Goal: Information Seeking & Learning: Find specific fact

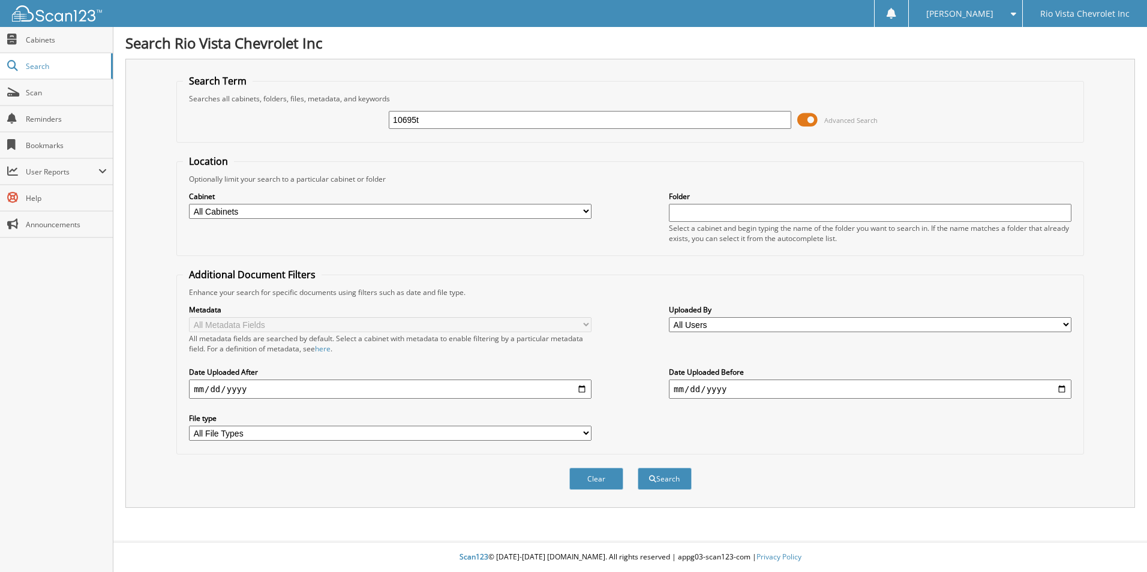
type input "10695t"
click at [638, 468] on button "Search" at bounding box center [665, 479] width 54 height 22
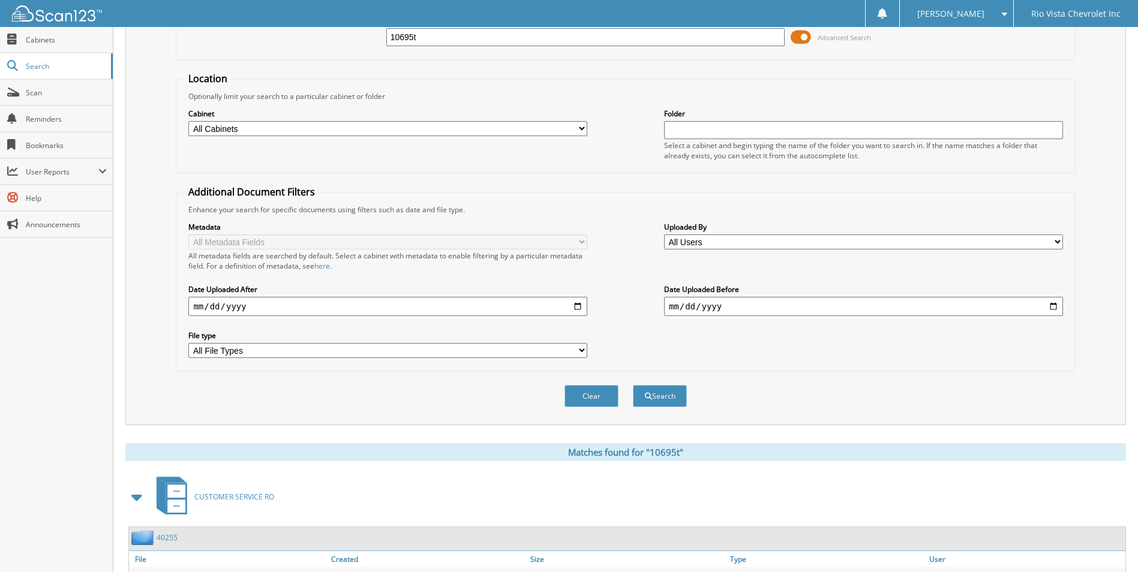
scroll to position [249, 0]
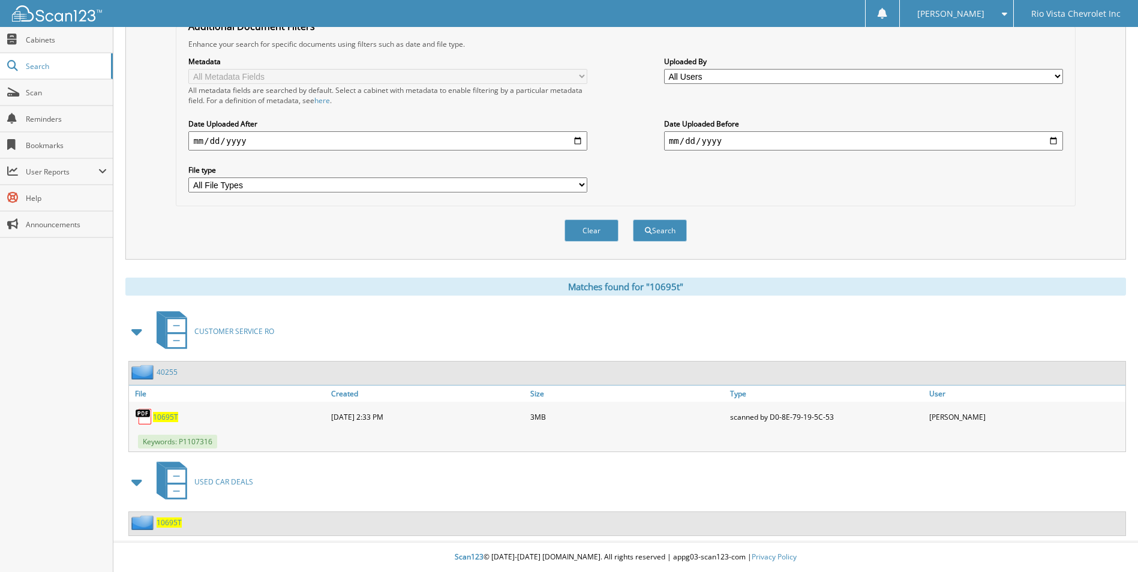
click at [170, 522] on span "10695T" at bounding box center [169, 523] width 25 height 10
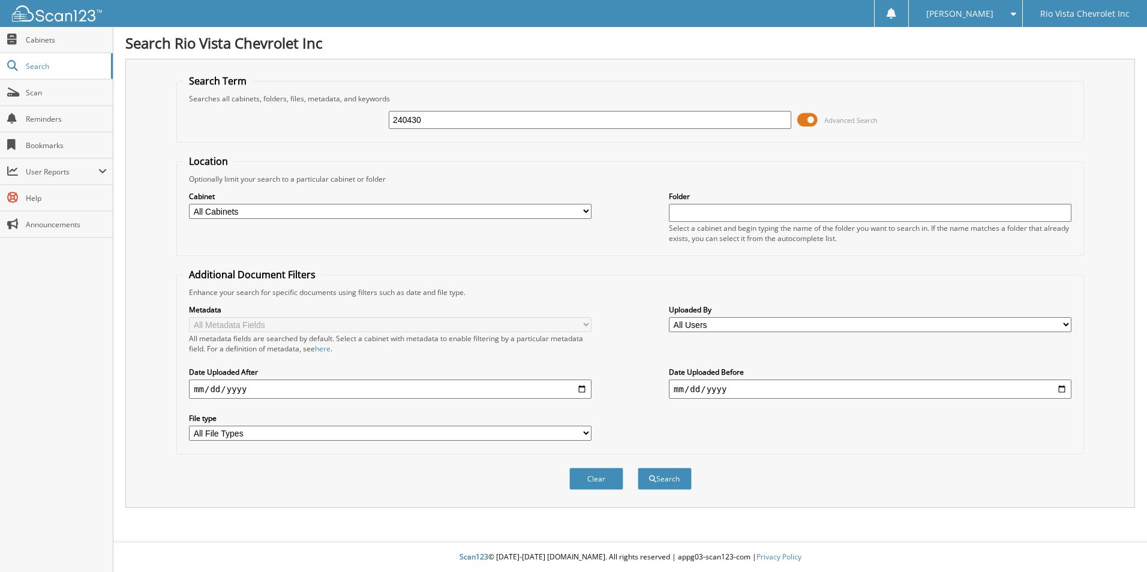
type input "240430"
click at [638, 468] on button "Search" at bounding box center [665, 479] width 54 height 22
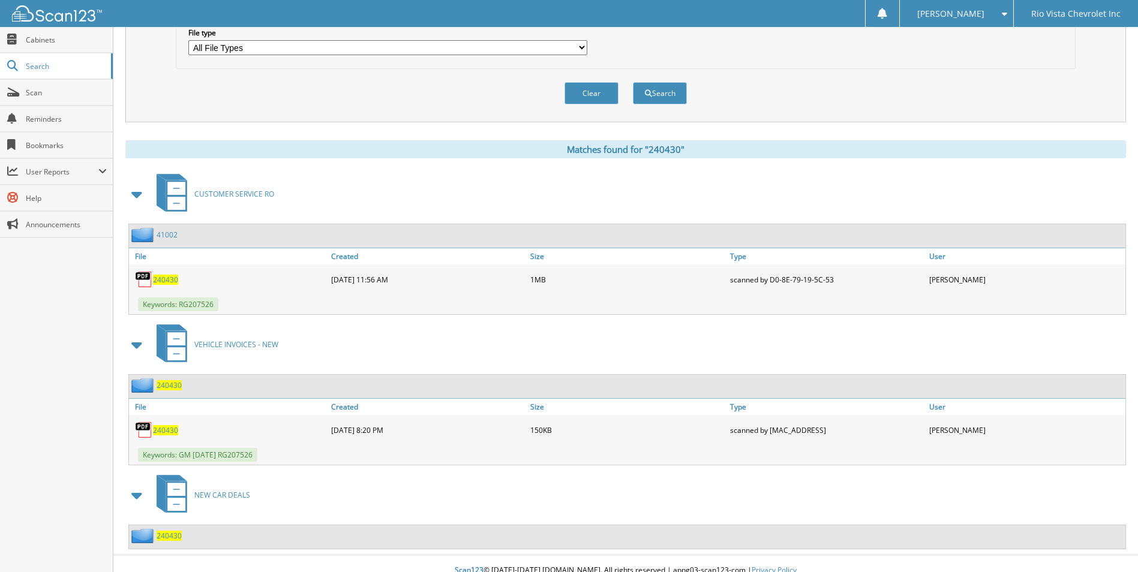
scroll to position [399, 0]
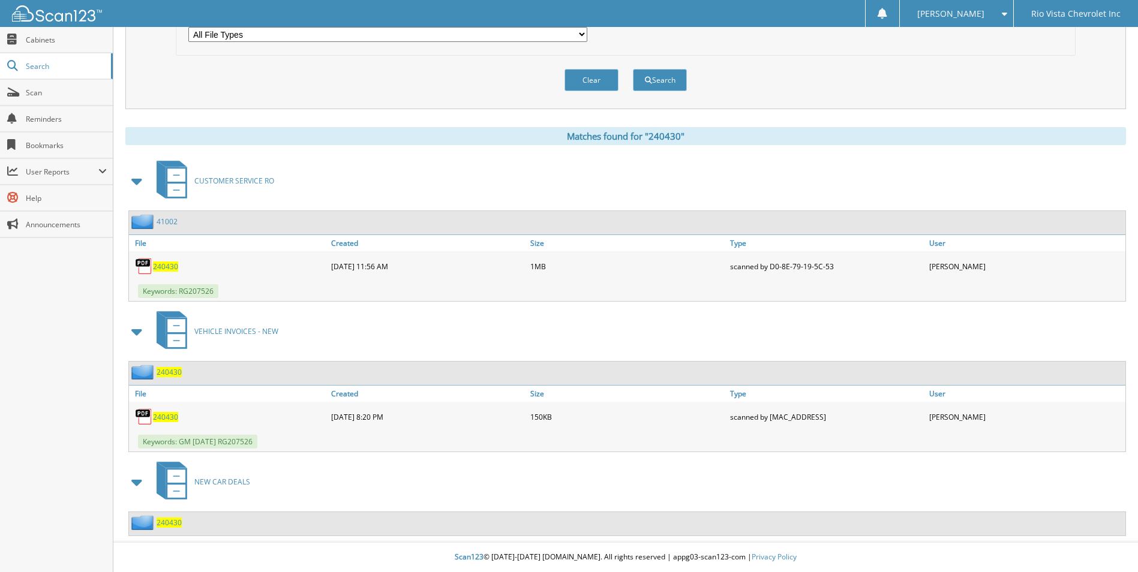
click at [176, 519] on span "240430" at bounding box center [169, 523] width 25 height 10
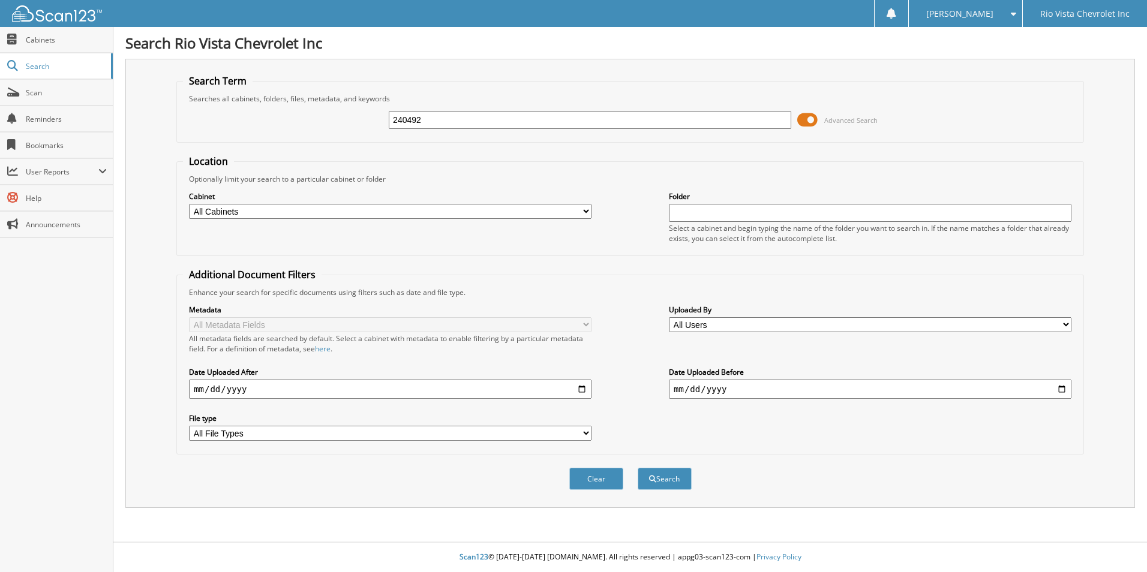
type input "240492"
click at [638, 468] on button "Search" at bounding box center [665, 479] width 54 height 22
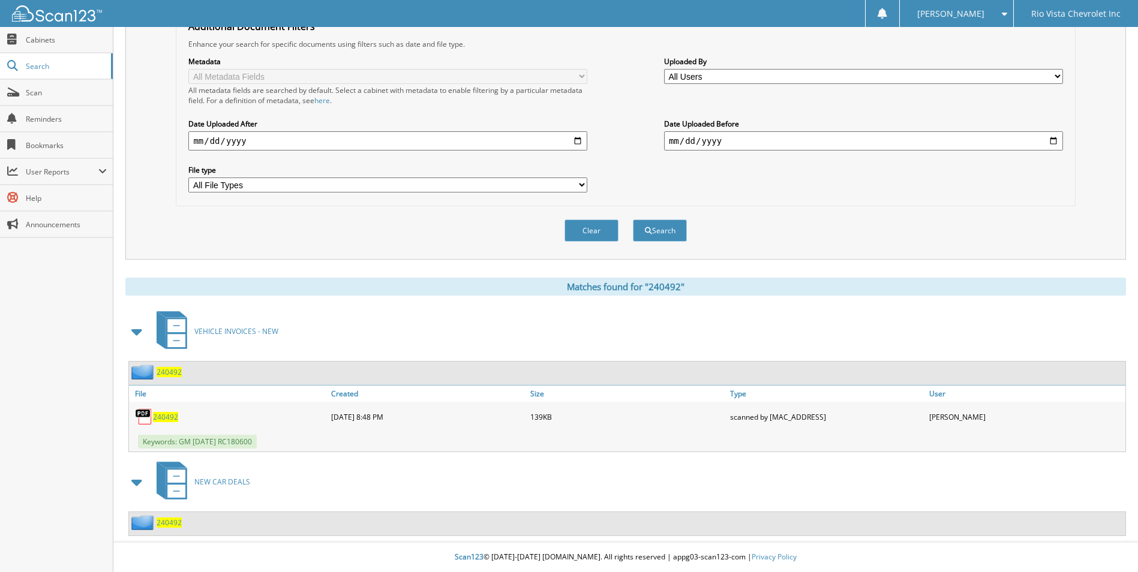
click at [184, 524] on div "240492" at bounding box center [627, 523] width 996 height 23
click at [172, 526] on span "240492" at bounding box center [169, 523] width 25 height 10
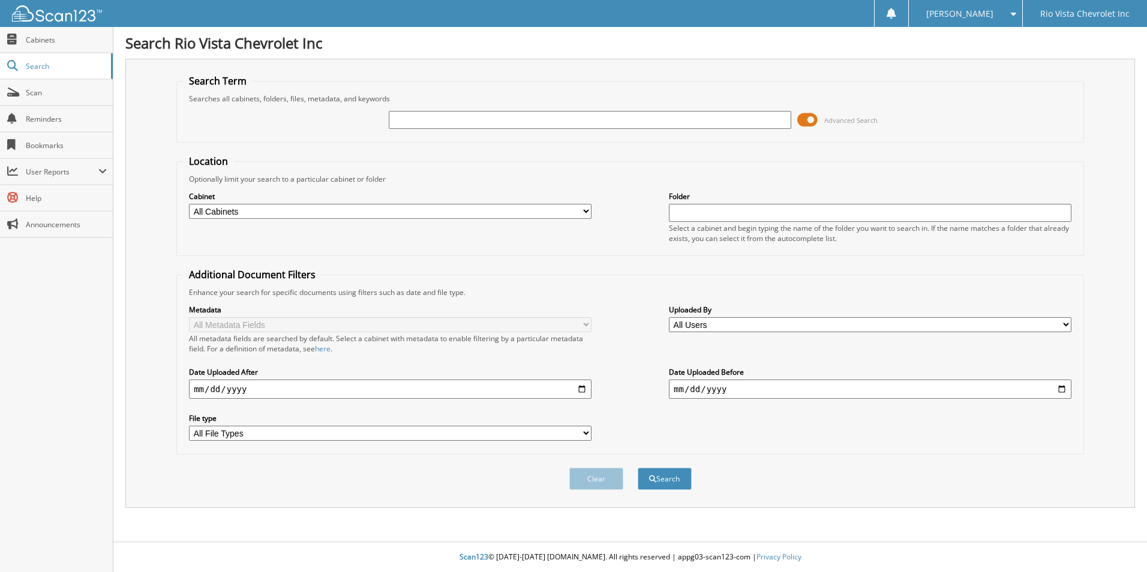
type input "0"
type input "240395"
click at [638, 468] on button "Search" at bounding box center [665, 479] width 54 height 22
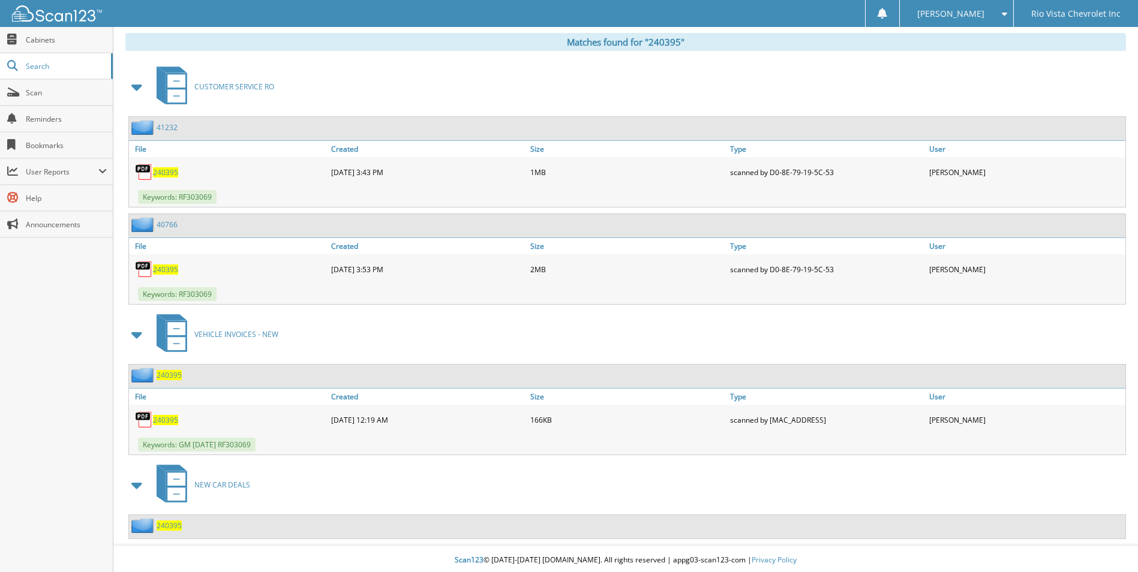
scroll to position [497, 0]
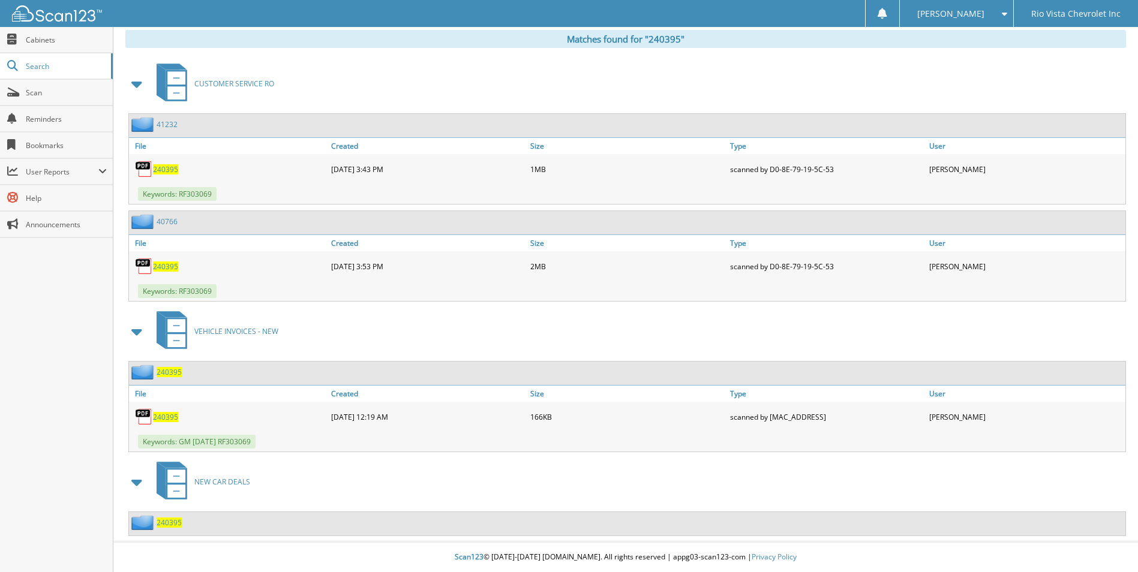
click at [173, 524] on span "240395" at bounding box center [169, 523] width 25 height 10
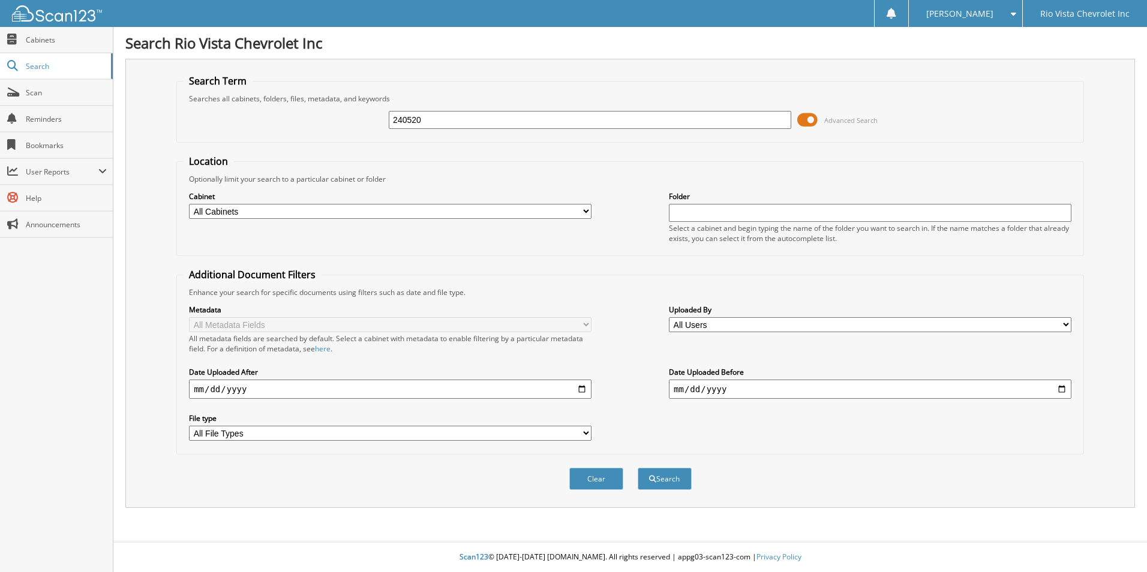
type input "240520"
click at [638, 468] on button "Search" at bounding box center [665, 479] width 54 height 22
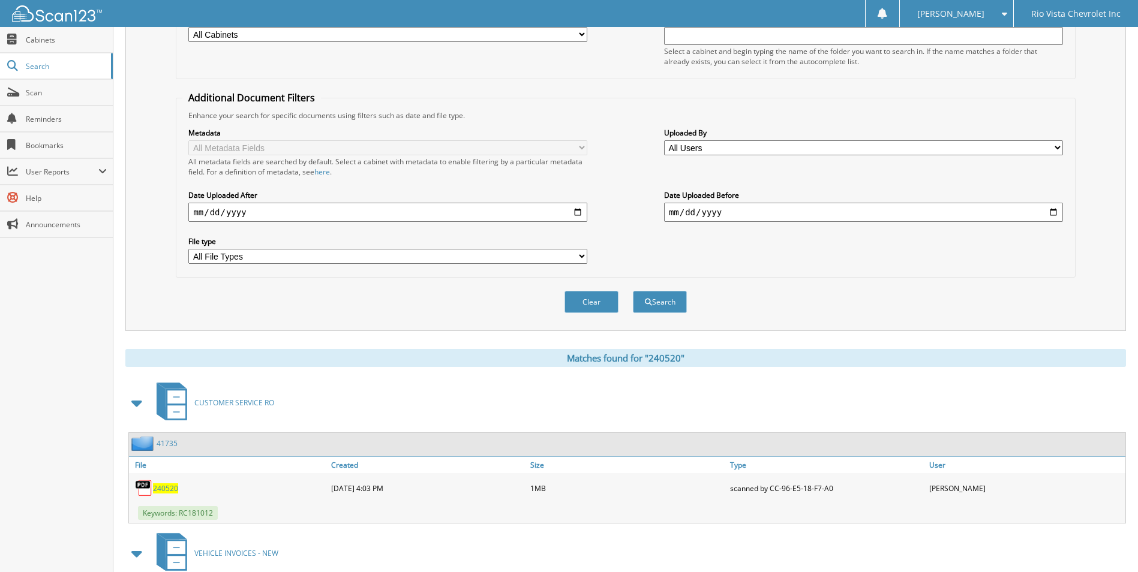
scroll to position [399, 0]
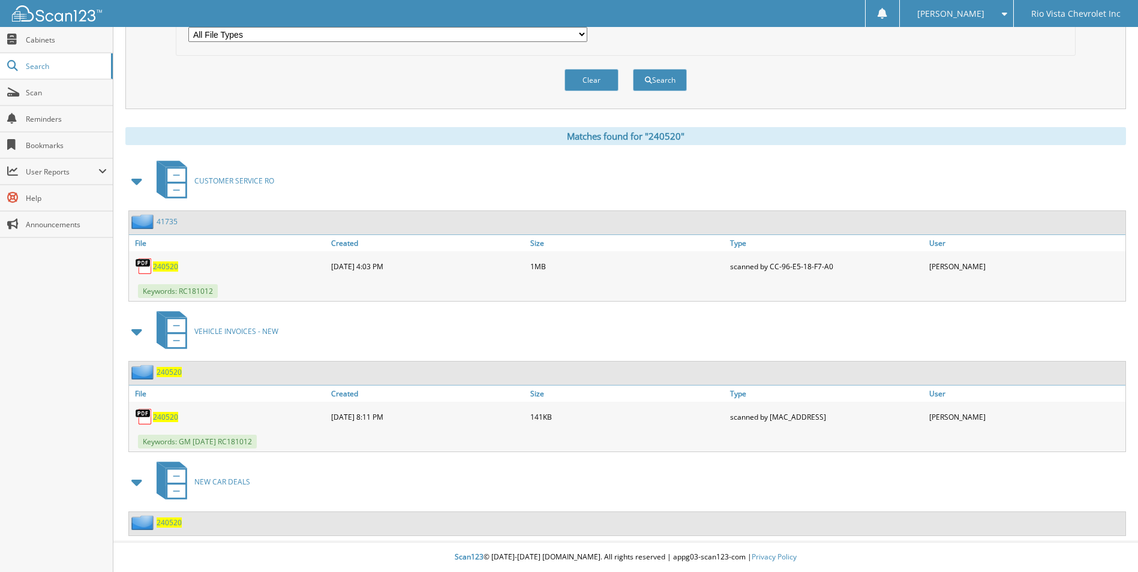
click at [179, 512] on div "240520" at bounding box center [627, 523] width 996 height 23
click at [178, 521] on span "240520" at bounding box center [169, 523] width 25 height 10
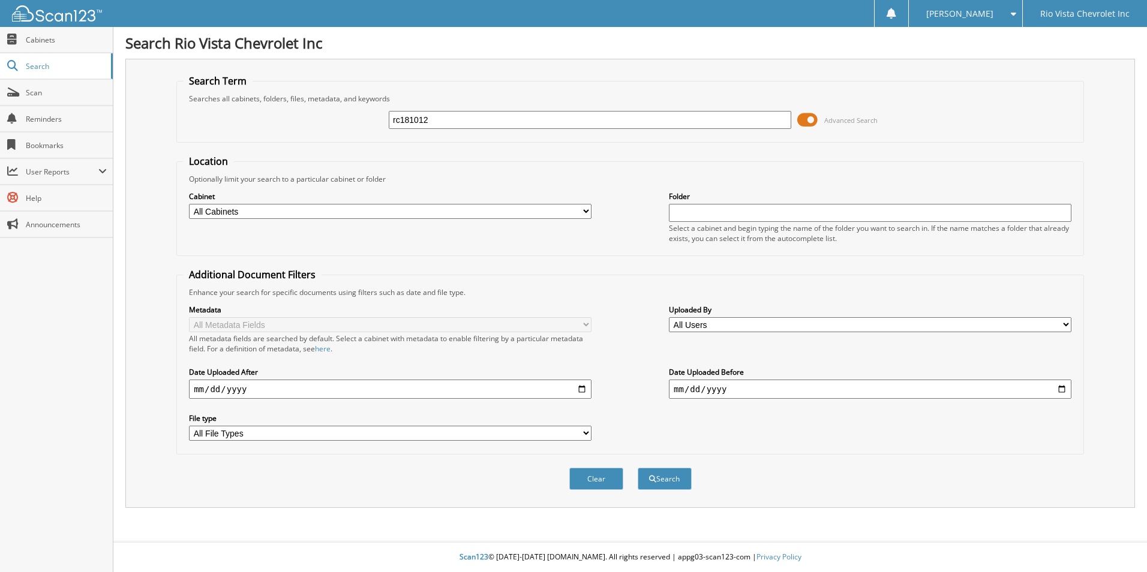
type input "rc181012"
click at [638, 468] on button "Search" at bounding box center [665, 479] width 54 height 22
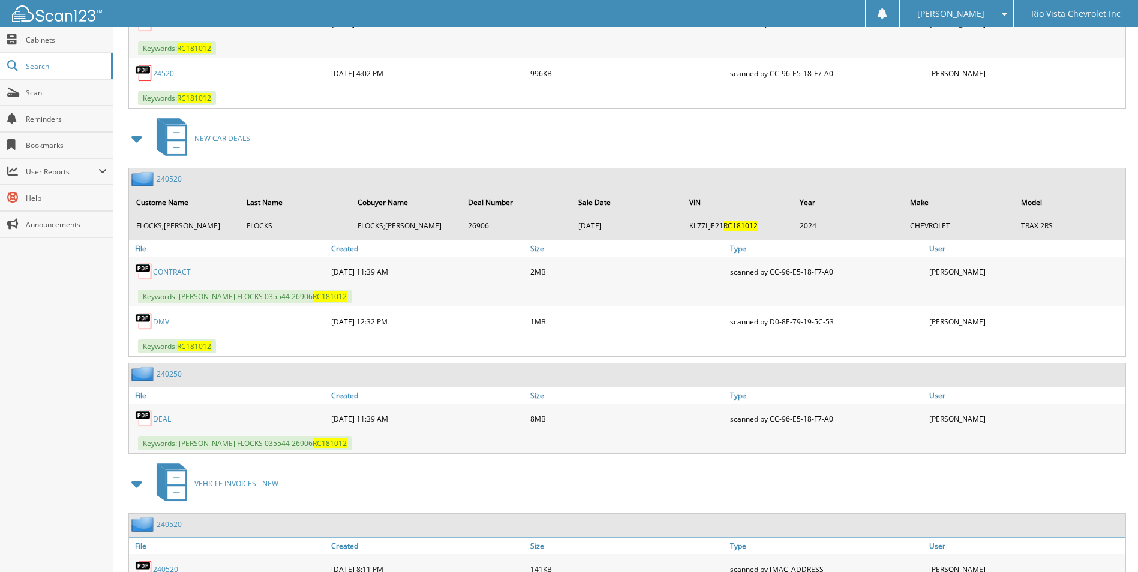
scroll to position [660, 0]
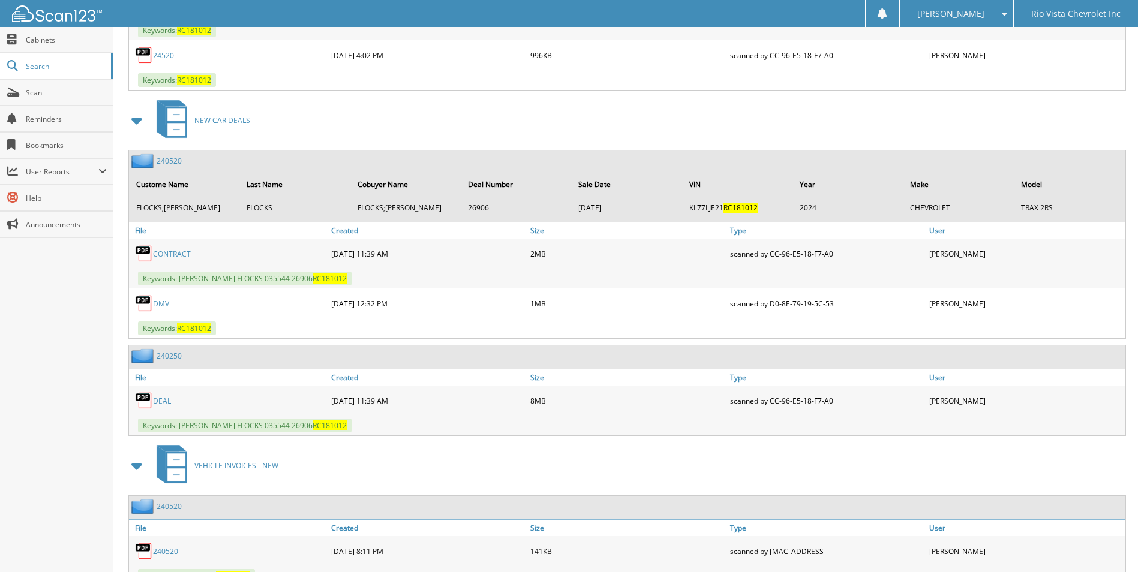
click at [162, 401] on link "DEAL" at bounding box center [162, 401] width 18 height 10
click at [173, 357] on link "240250" at bounding box center [169, 356] width 25 height 10
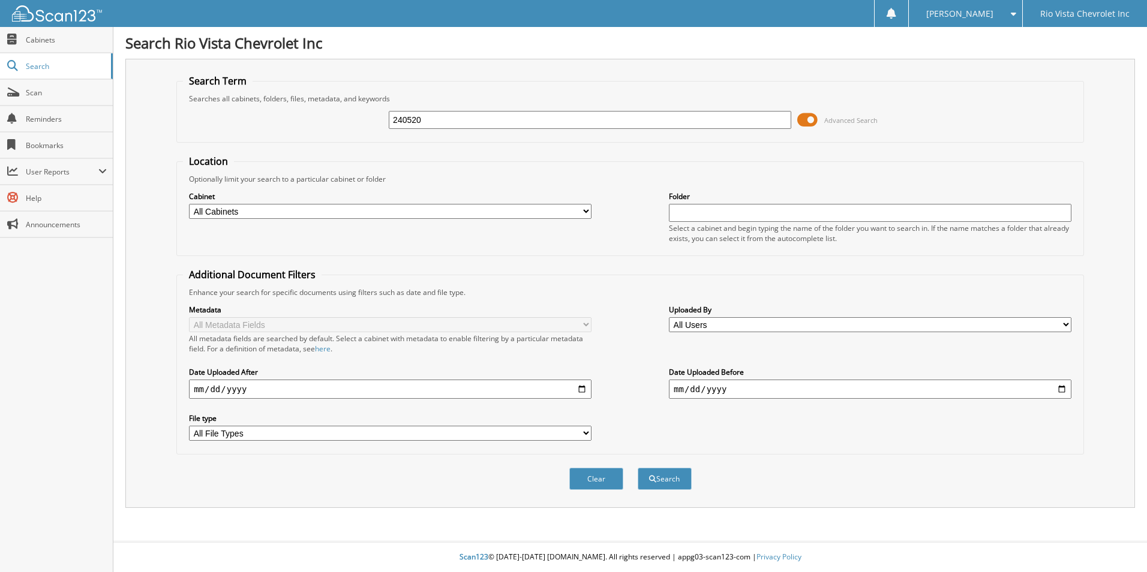
type input "240520"
click at [638, 468] on button "Search" at bounding box center [665, 479] width 54 height 22
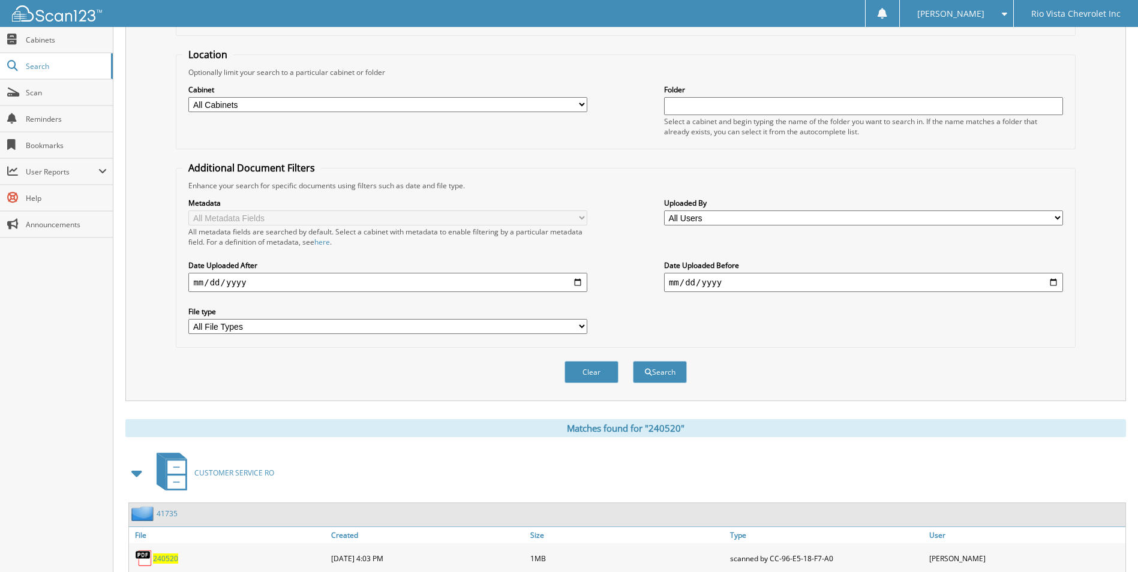
scroll to position [399, 0]
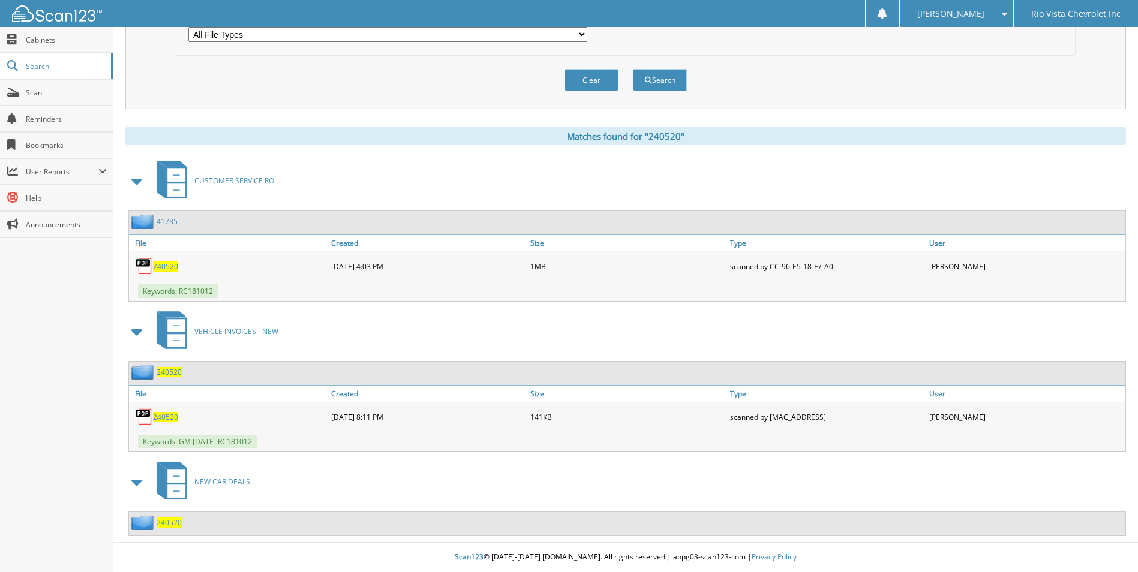
click at [179, 523] on span "240520" at bounding box center [169, 523] width 25 height 10
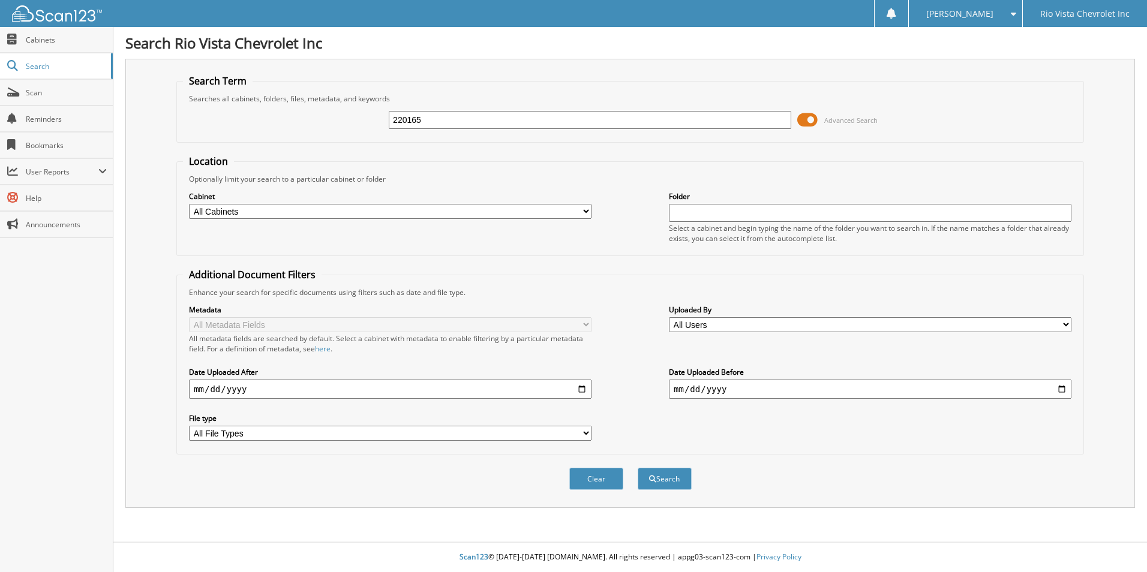
type input "220165"
click at [638, 468] on button "Search" at bounding box center [665, 479] width 54 height 22
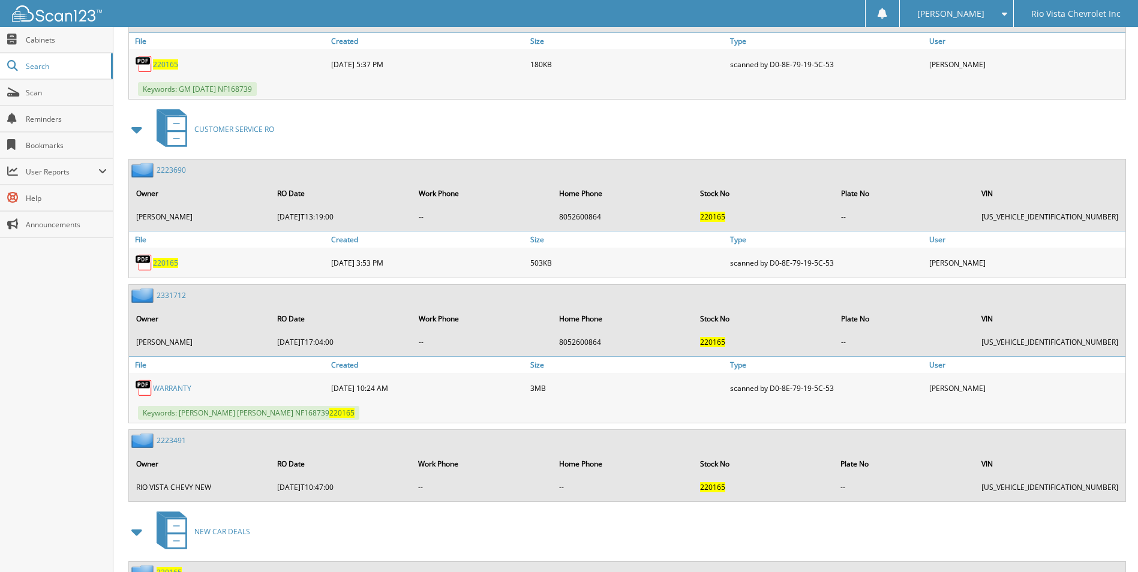
scroll to position [651, 0]
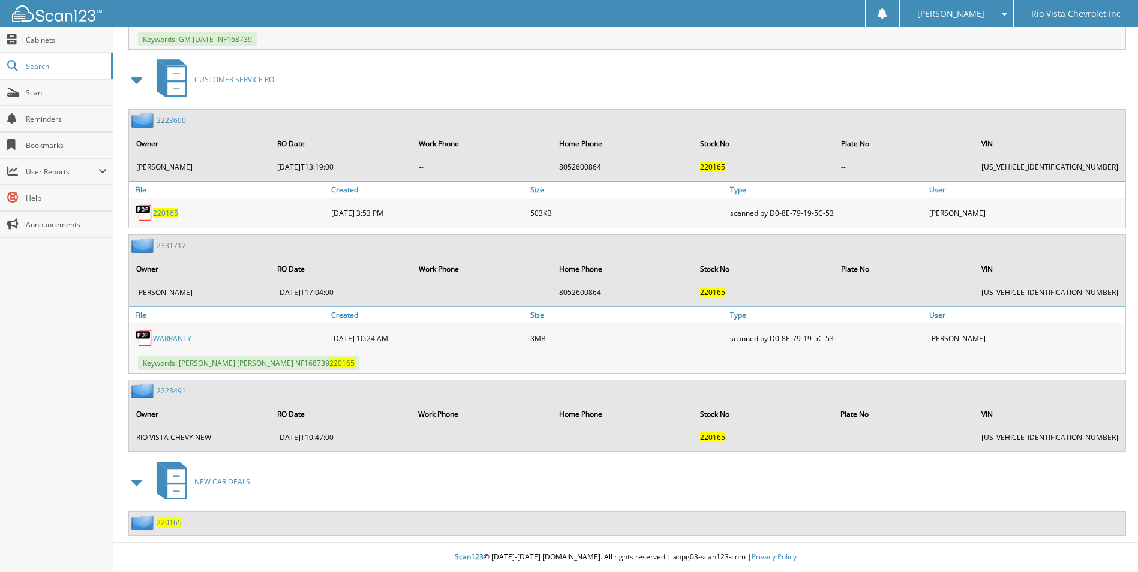
click at [162, 524] on span "220165" at bounding box center [169, 523] width 25 height 10
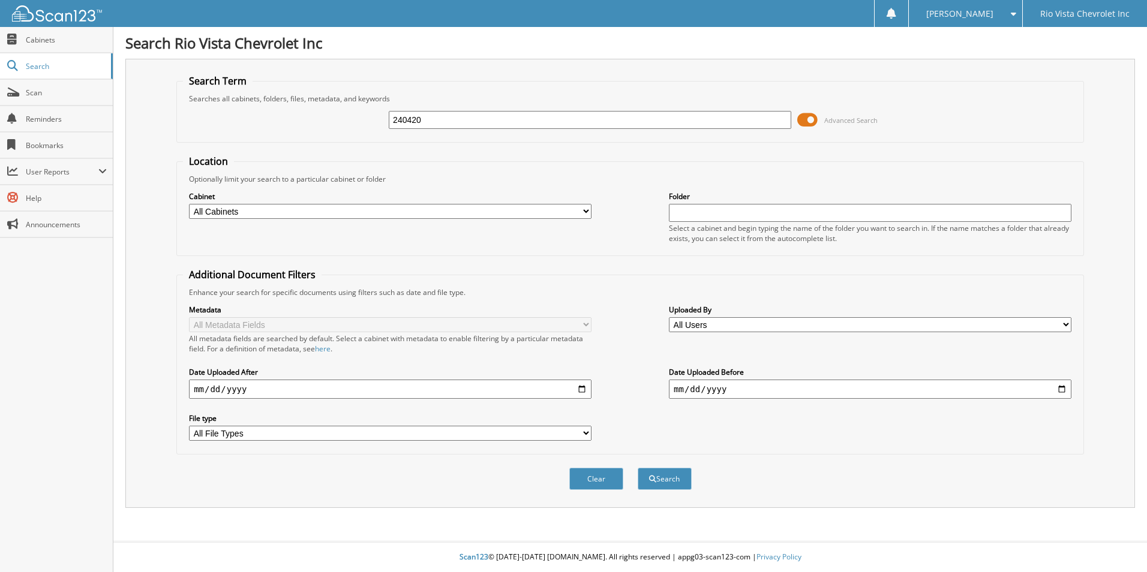
type input "240420"
click at [638, 468] on button "Search" at bounding box center [665, 479] width 54 height 22
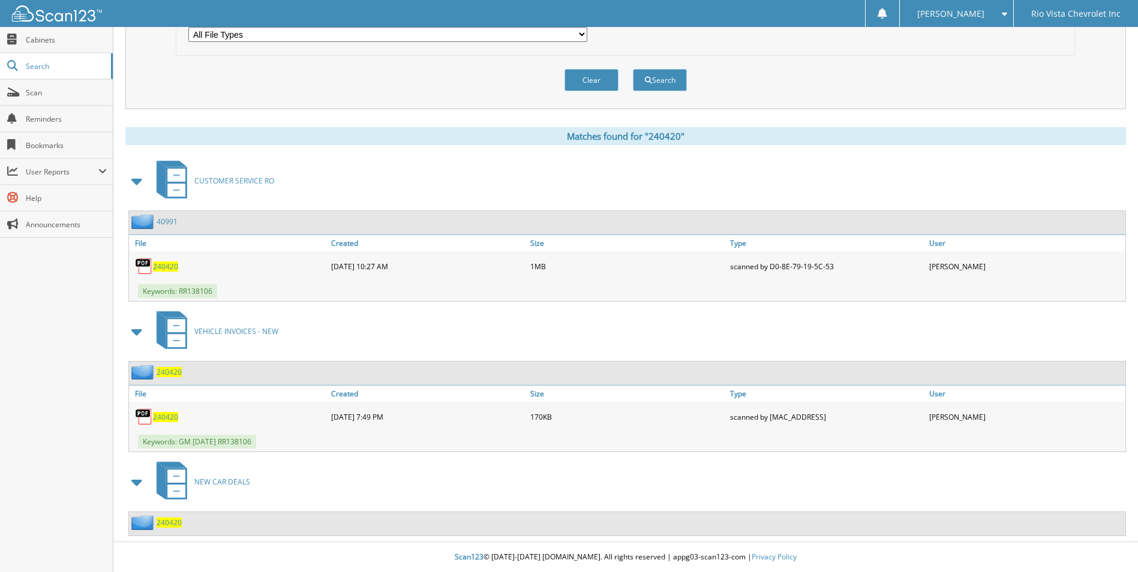
click at [176, 525] on span "240420" at bounding box center [169, 523] width 25 height 10
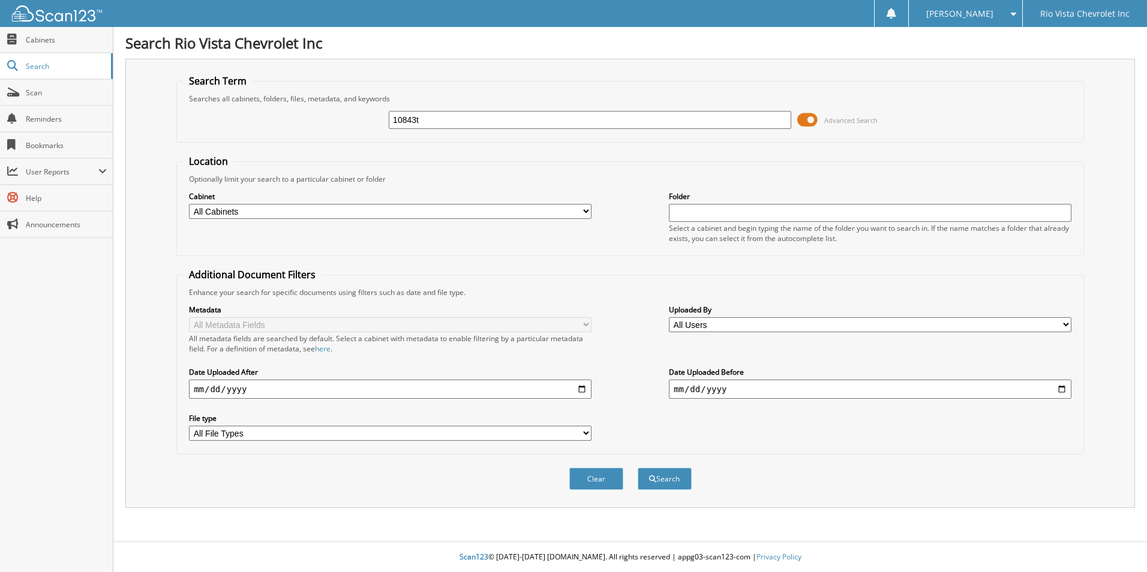
type input "10843t"
click at [638, 468] on button "Search" at bounding box center [665, 479] width 54 height 22
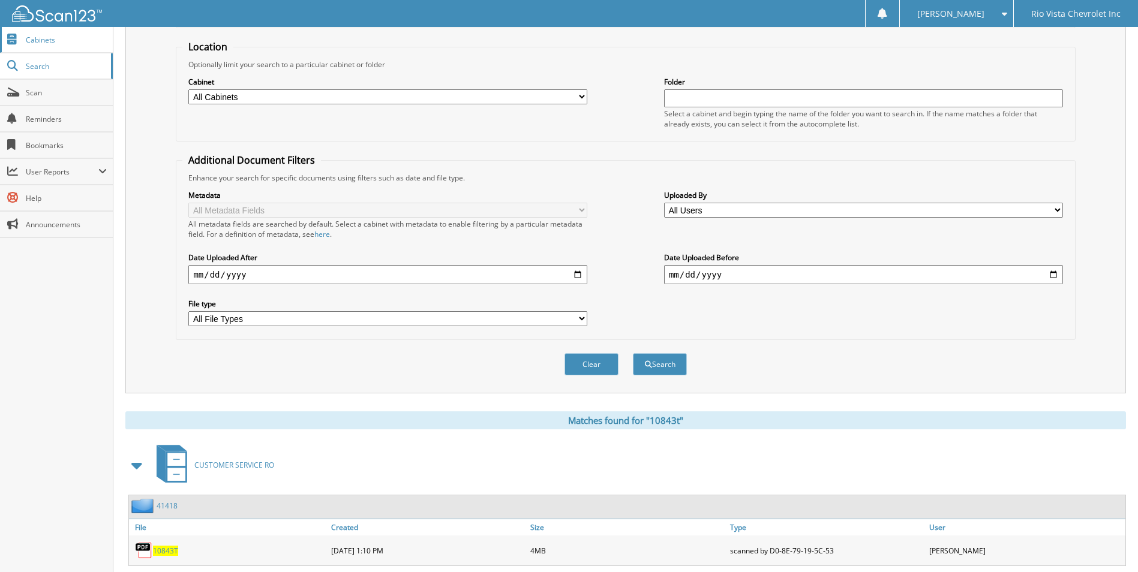
scroll to position [229, 0]
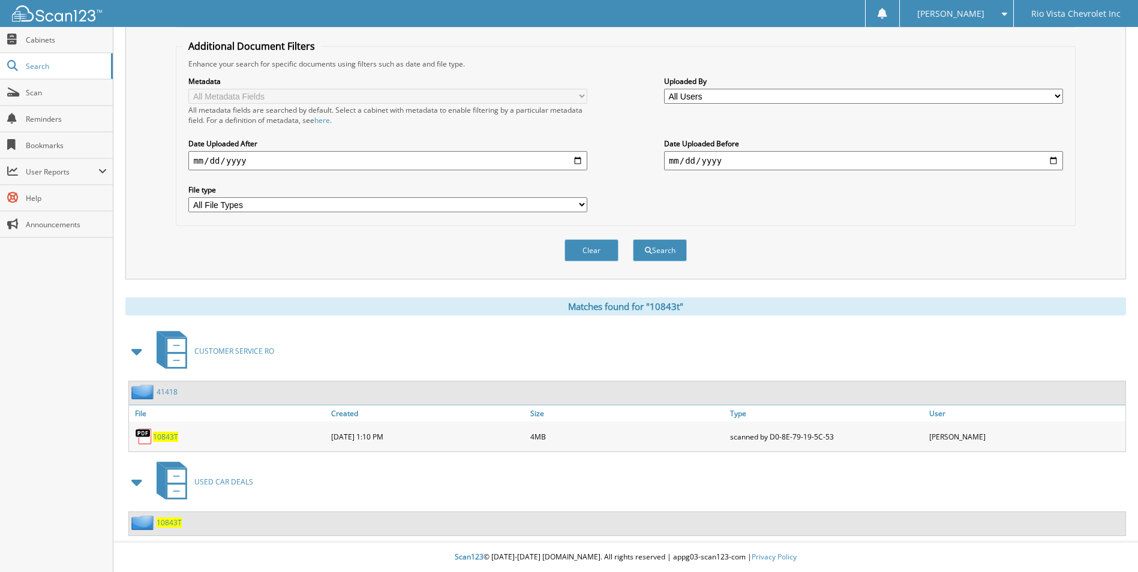
click at [166, 520] on span "10843T" at bounding box center [169, 523] width 25 height 10
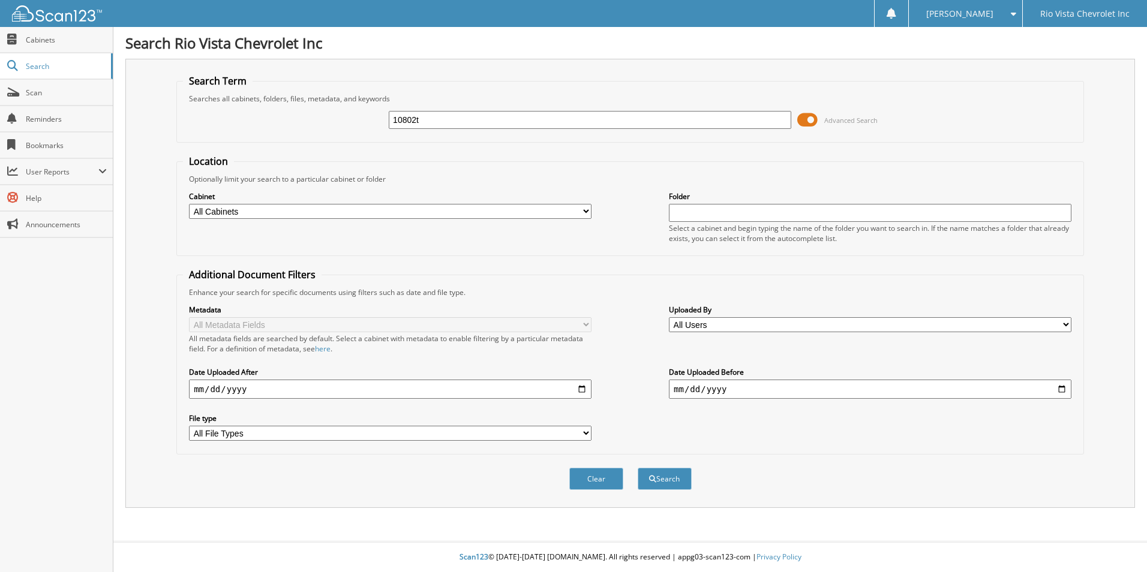
type input "10802t"
click at [638, 468] on button "Search" at bounding box center [665, 479] width 54 height 22
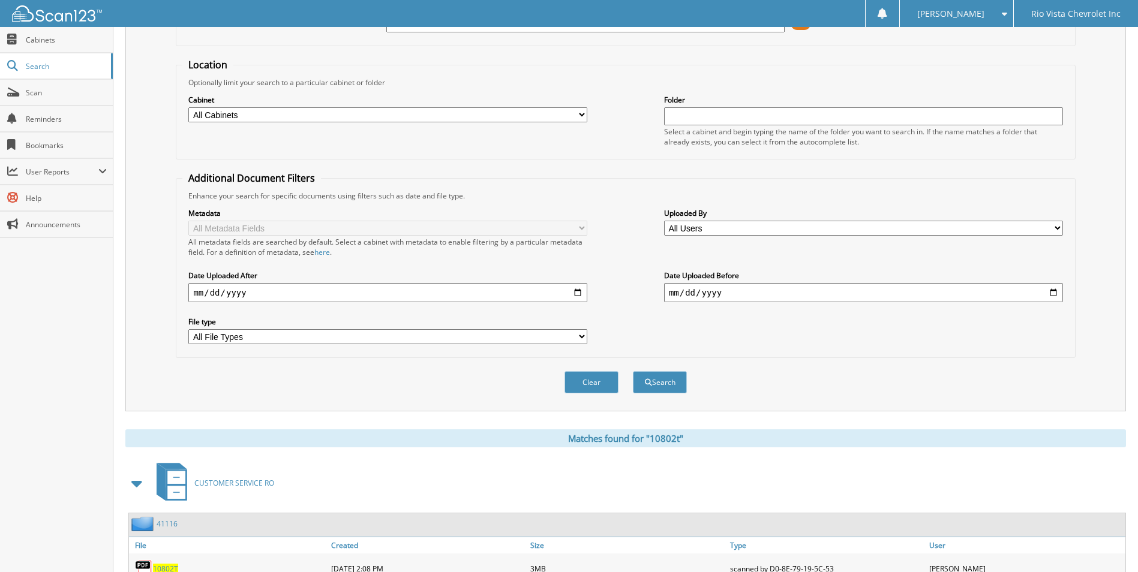
scroll to position [249, 0]
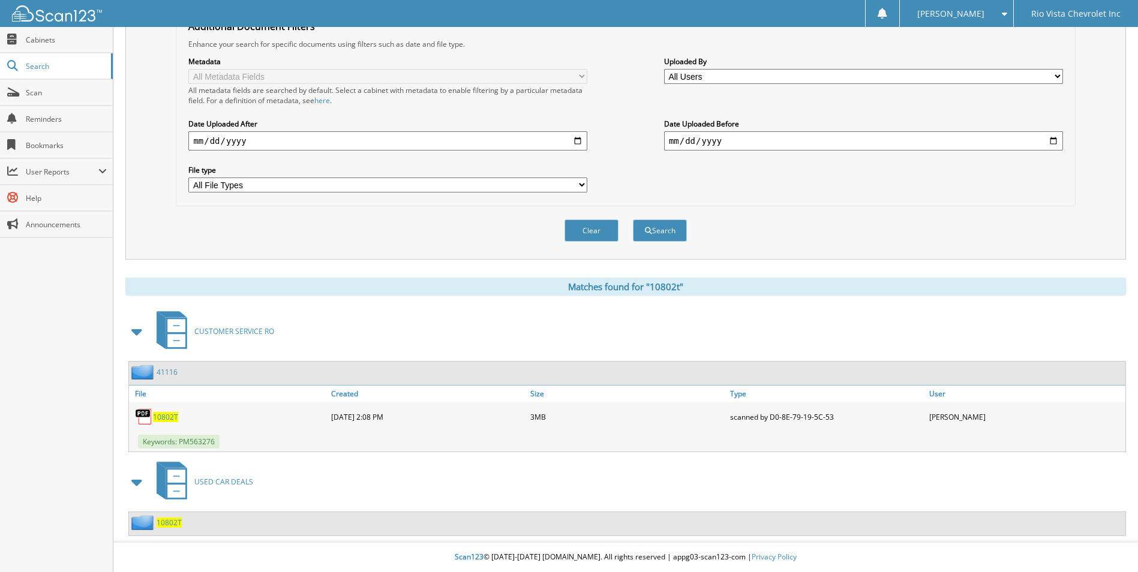
click at [172, 520] on span "10802T" at bounding box center [169, 523] width 25 height 10
